Goal: Task Accomplishment & Management: Complete application form

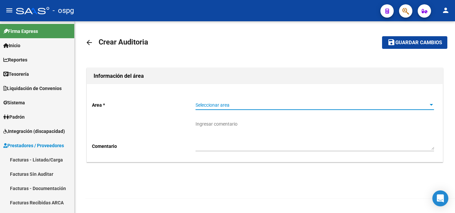
click at [200, 106] on span "Seleccionar area" at bounding box center [311, 106] width 232 height 6
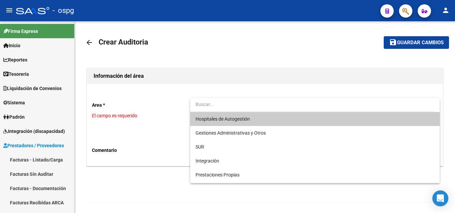
click at [22, 8] on div at bounding box center [227, 106] width 455 height 213
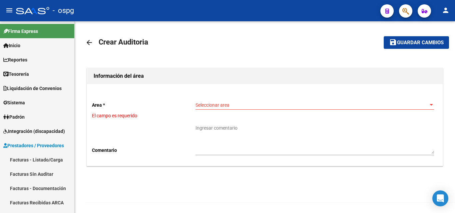
click at [22, 8] on div at bounding box center [32, 10] width 33 height 7
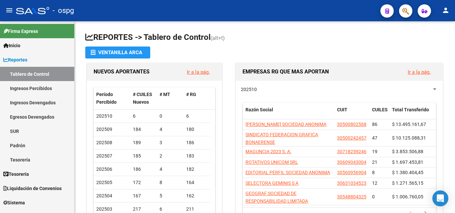
click at [28, 14] on div "- ospg" at bounding box center [195, 10] width 359 height 15
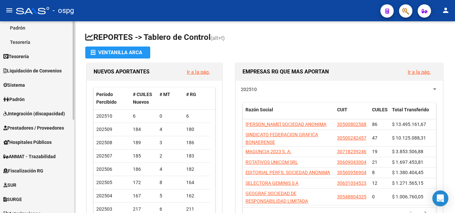
scroll to position [133, 0]
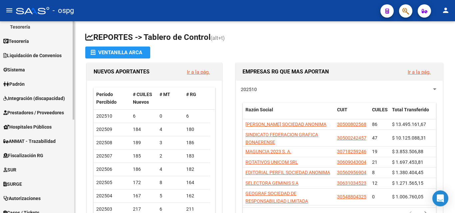
click at [52, 112] on span "Prestadores / Proveedores" at bounding box center [33, 112] width 61 height 7
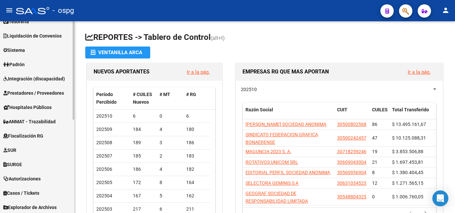
scroll to position [166, 0]
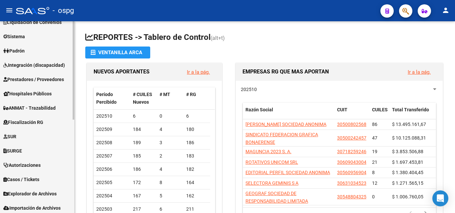
click at [55, 84] on link "Prestadores / Proveedores" at bounding box center [37, 79] width 74 height 14
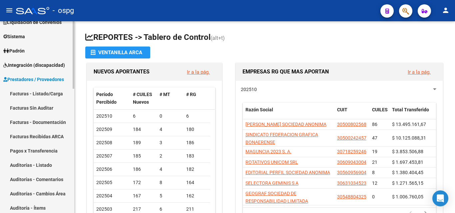
click at [37, 96] on link "Facturas - Listado/Carga" at bounding box center [37, 94] width 74 height 14
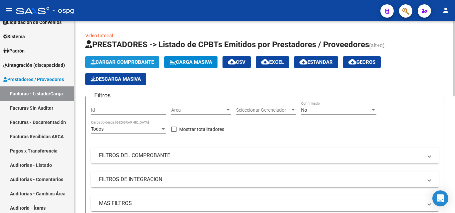
click at [133, 66] on button "Cargar Comprobante" at bounding box center [122, 62] width 74 height 12
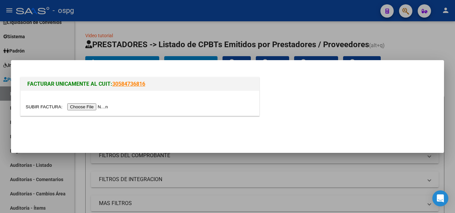
drag, startPoint x: 93, startPoint y: 113, endPoint x: 93, endPoint y: 109, distance: 3.7
click at [93, 113] on div at bounding box center [140, 103] width 238 height 25
click at [93, 109] on input "file" at bounding box center [68, 107] width 84 height 7
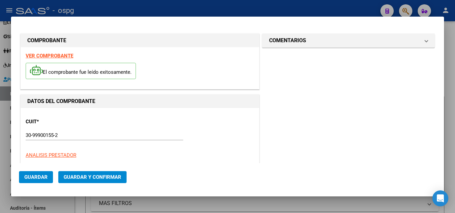
type input "6969"
type input "$ 753,00"
type input "[DATE]"
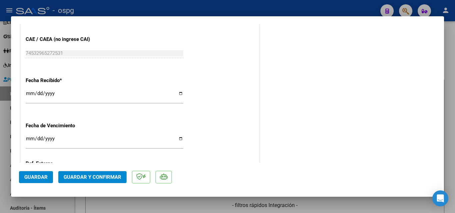
scroll to position [366, 0]
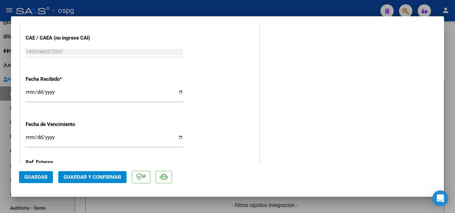
drag, startPoint x: 28, startPoint y: 92, endPoint x: 49, endPoint y: 93, distance: 20.3
click at [28, 92] on input "[DATE]" at bounding box center [104, 95] width 157 height 11
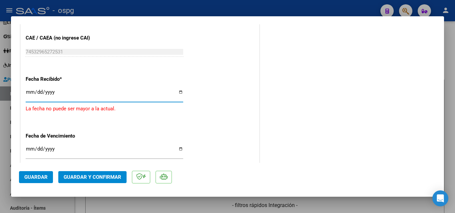
type input "[DATE]"
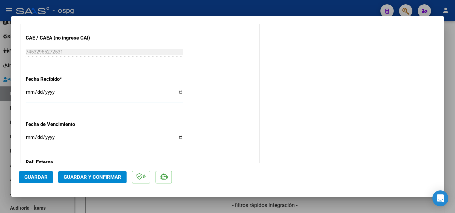
click at [108, 180] on span "Guardar y Confirmar" at bounding box center [93, 177] width 58 height 6
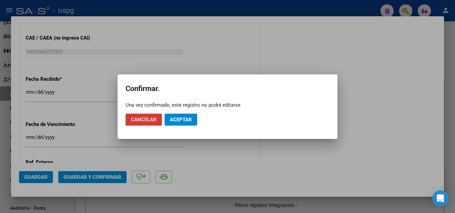
click at [178, 115] on button "Aceptar" at bounding box center [180, 120] width 33 height 12
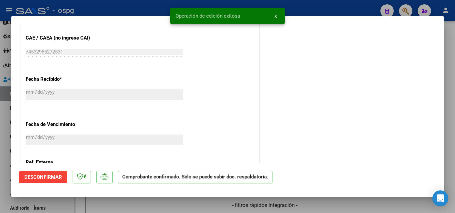
click at [0, 139] on div at bounding box center [227, 106] width 455 height 213
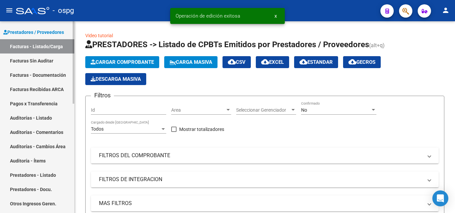
scroll to position [133, 0]
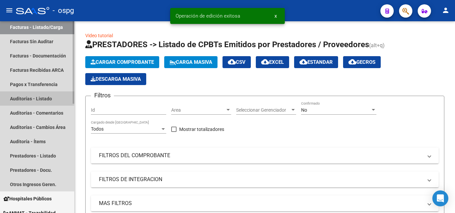
click at [50, 98] on link "Auditorías - Listado" at bounding box center [37, 99] width 74 height 14
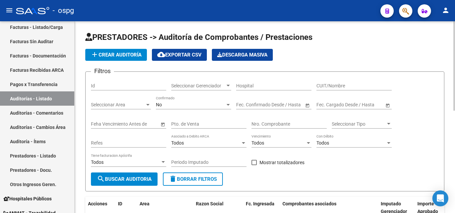
click at [104, 55] on span "add Crear Auditoría" at bounding box center [116, 55] width 51 height 6
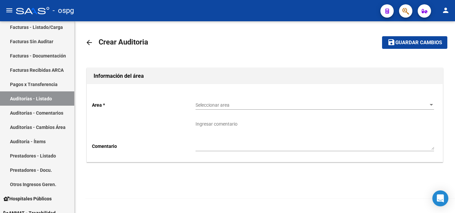
click at [294, 105] on span "Seleccionar area" at bounding box center [311, 106] width 232 height 6
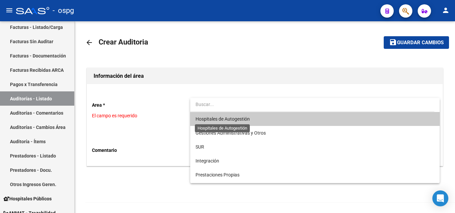
click at [239, 122] on span "Hospitales de Autogestión" at bounding box center [222, 119] width 54 height 5
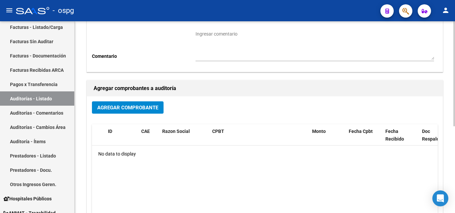
scroll to position [133, 0]
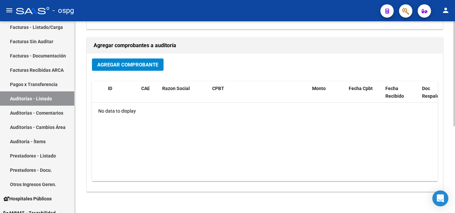
click at [129, 66] on span "Agregar Comprobante" at bounding box center [127, 65] width 61 height 6
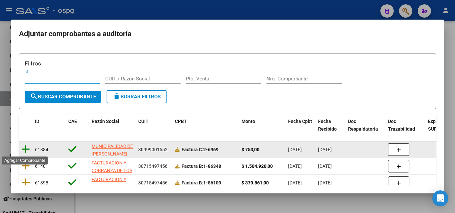
click at [26, 150] on icon at bounding box center [26, 149] width 8 height 9
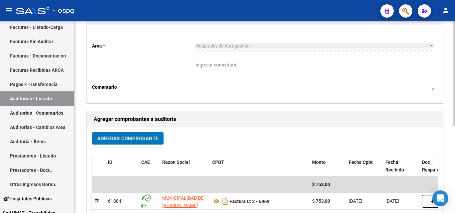
scroll to position [0, 0]
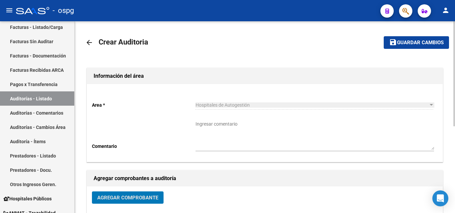
click at [429, 40] on span "Guardar cambios" at bounding box center [420, 43] width 47 height 6
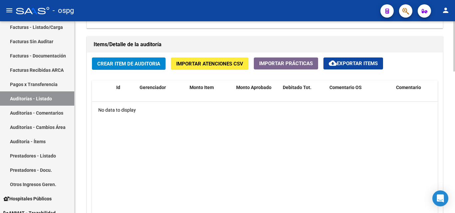
scroll to position [466, 0]
click at [117, 62] on span "Crear Item de Auditoria" at bounding box center [128, 64] width 63 height 6
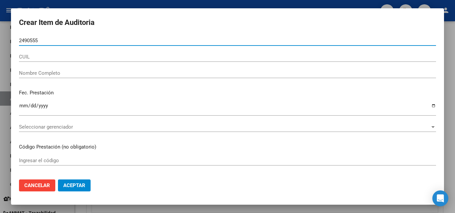
type input "24905554"
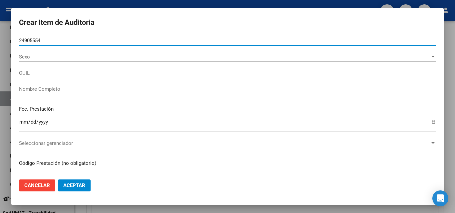
type input "23249055549"
type input "[PERSON_NAME] [PERSON_NAME]"
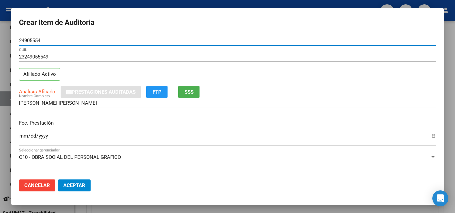
type input "24905554"
click at [195, 92] on button "SSS" at bounding box center [188, 92] width 21 height 12
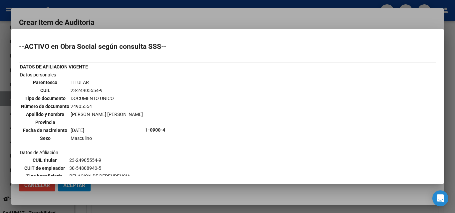
click at [221, 15] on div at bounding box center [227, 106] width 455 height 213
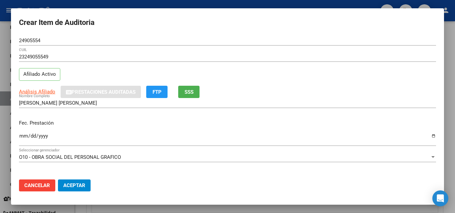
click at [20, 135] on input "Ingresar la fecha" at bounding box center [227, 139] width 417 height 11
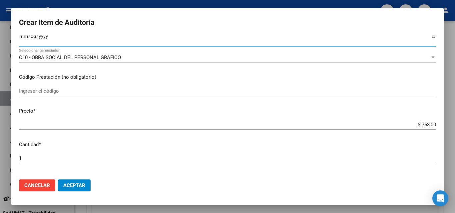
scroll to position [67, 0]
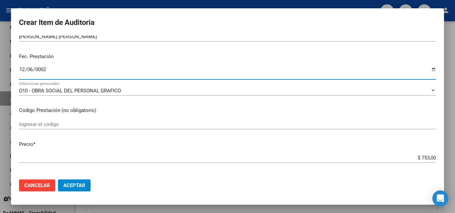
type input "0025-12-06"
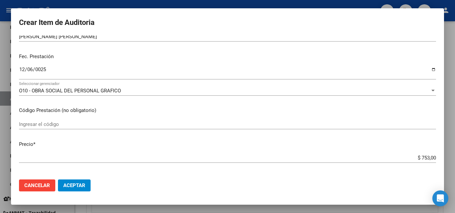
click at [18, 72] on mat-dialog-content "24905554 Nro Documento 23249055549 CUIL Afiliado Activo Análisis Afiliado Prest…" at bounding box center [227, 105] width 433 height 139
click at [20, 71] on input "0025-12-06" at bounding box center [227, 72] width 417 height 11
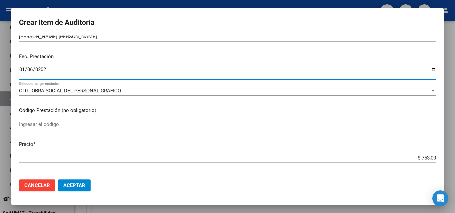
type input "[DATE]"
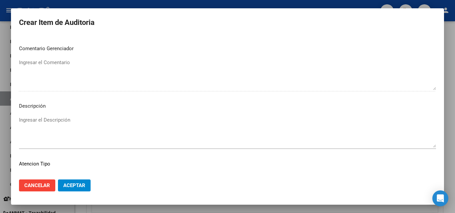
scroll to position [461, 0]
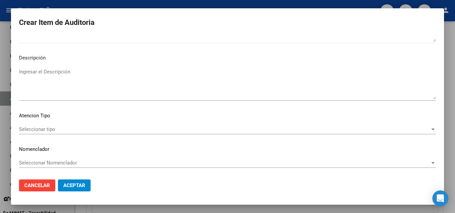
click at [34, 129] on span "Seleccionar tipo" at bounding box center [224, 130] width 411 height 6
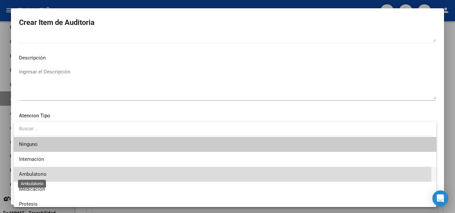
click at [36, 177] on span "Ambulatorio" at bounding box center [33, 174] width 28 height 6
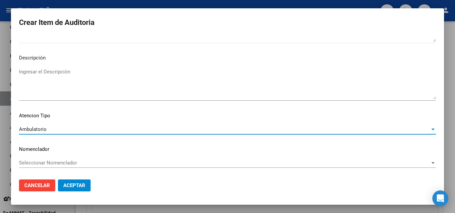
click at [81, 183] on span "Aceptar" at bounding box center [74, 186] width 22 height 6
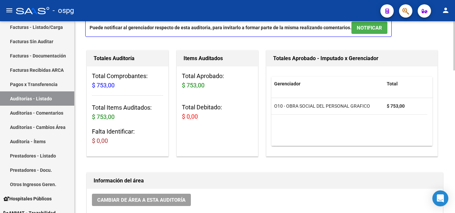
scroll to position [0, 0]
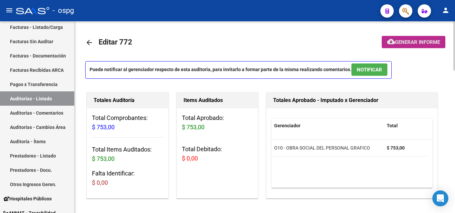
click at [397, 46] on button "cloud_download Generar informe" at bounding box center [414, 42] width 64 height 12
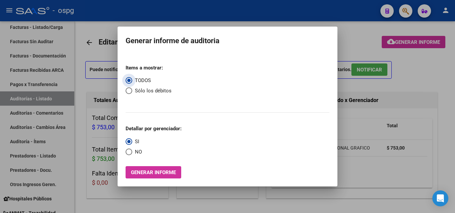
click at [130, 153] on span "Select an option" at bounding box center [129, 152] width 7 height 7
click at [130, 153] on input "NO" at bounding box center [129, 152] width 7 height 7
radio input "true"
click at [142, 170] on span "Generar informe" at bounding box center [153, 173] width 45 height 6
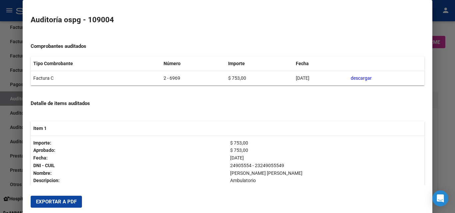
scroll to position [95, 0]
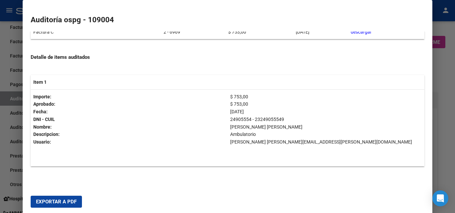
click at [73, 201] on span "Exportar a PDF" at bounding box center [56, 202] width 41 height 6
